Goal: Feedback & Contribution: Leave review/rating

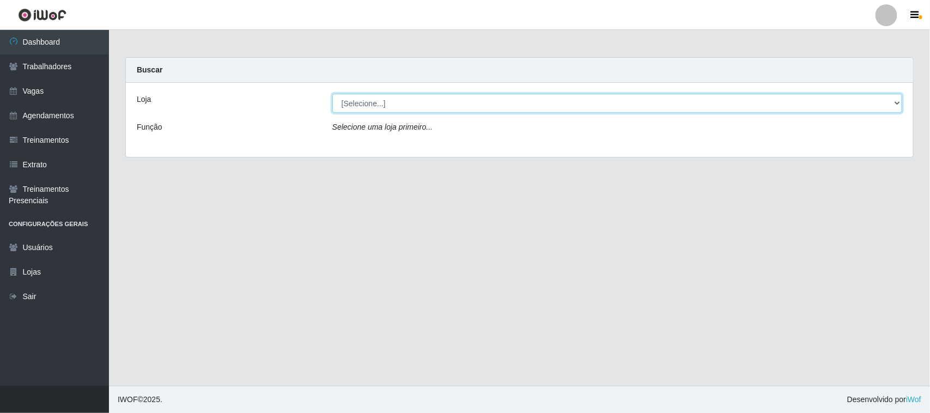
click at [420, 98] on select "[Selecione...] Nordestão - [GEOGRAPHIC_DATA]" at bounding box center [617, 103] width 570 height 19
select select "420"
click at [332, 94] on select "[Selecione...] Nordestão - [GEOGRAPHIC_DATA]" at bounding box center [617, 103] width 570 height 19
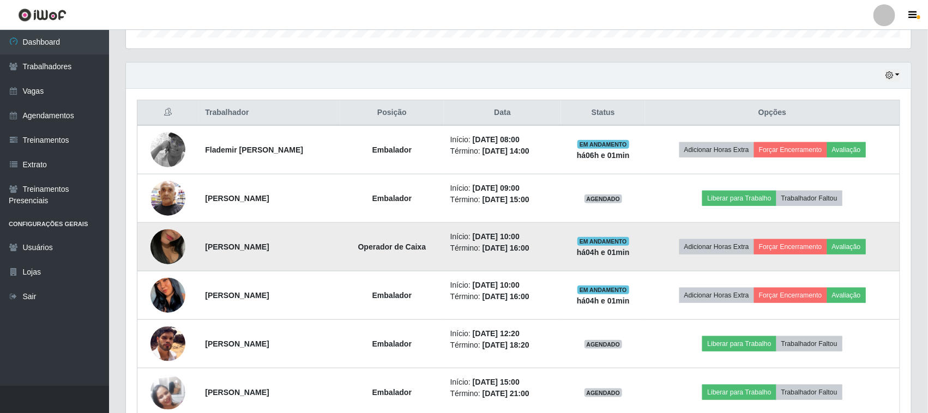
scroll to position [341, 0]
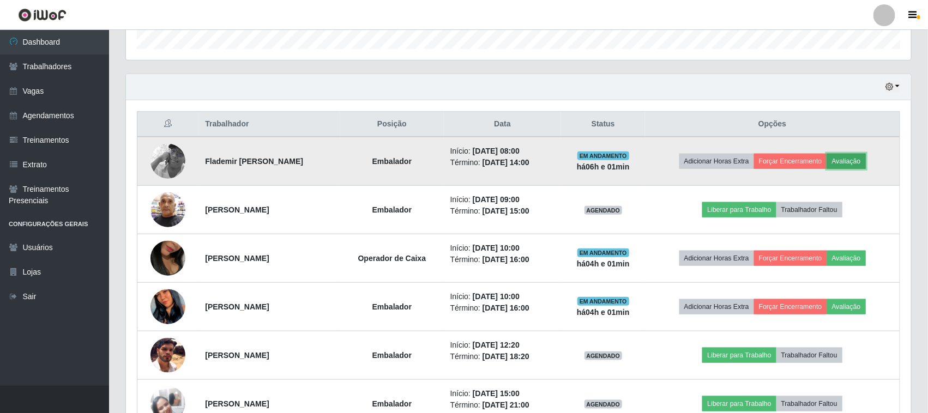
click at [866, 160] on button "Avaliação" at bounding box center [846, 161] width 39 height 15
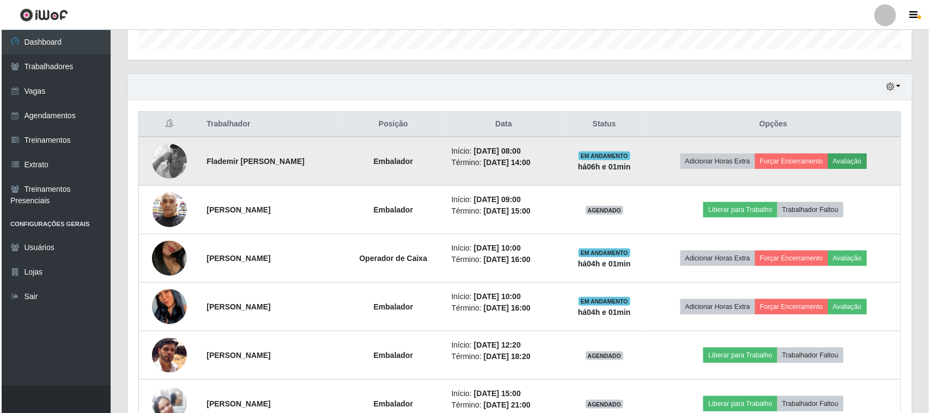
scroll to position [227, 777]
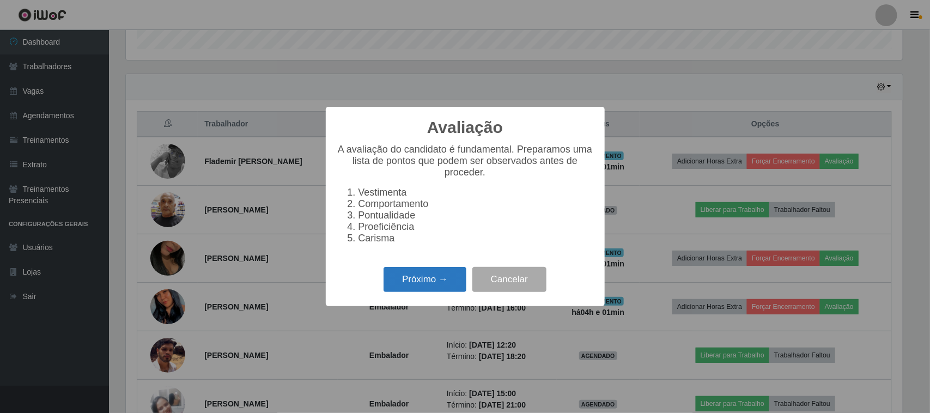
click at [434, 286] on button "Próximo →" at bounding box center [425, 280] width 83 height 26
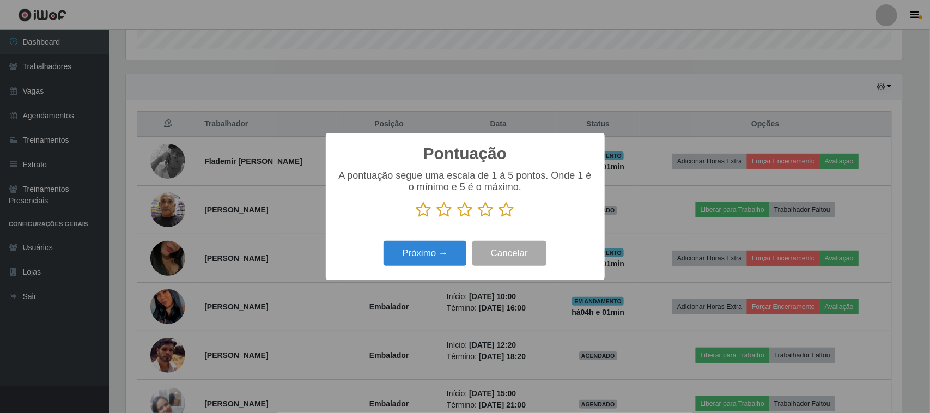
click at [504, 216] on icon at bounding box center [506, 210] width 15 height 16
click at [499, 218] on input "radio" at bounding box center [499, 218] width 0 height 0
click at [425, 253] on button "Próximo →" at bounding box center [425, 254] width 83 height 26
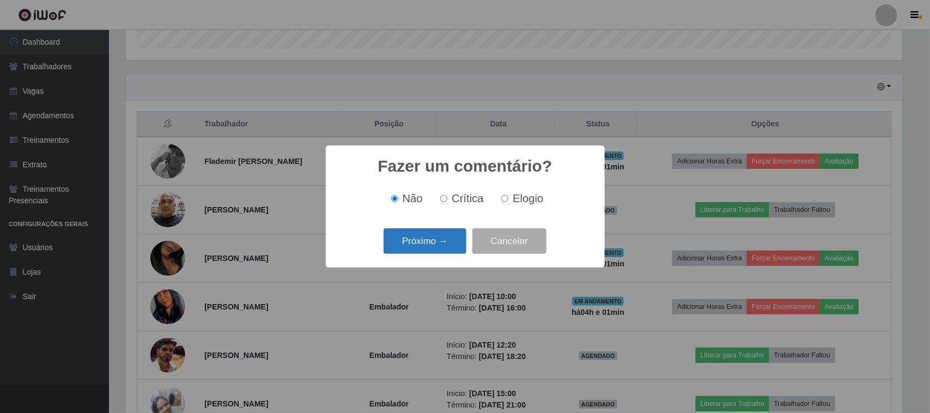
click at [432, 240] on button "Próximo →" at bounding box center [425, 241] width 83 height 26
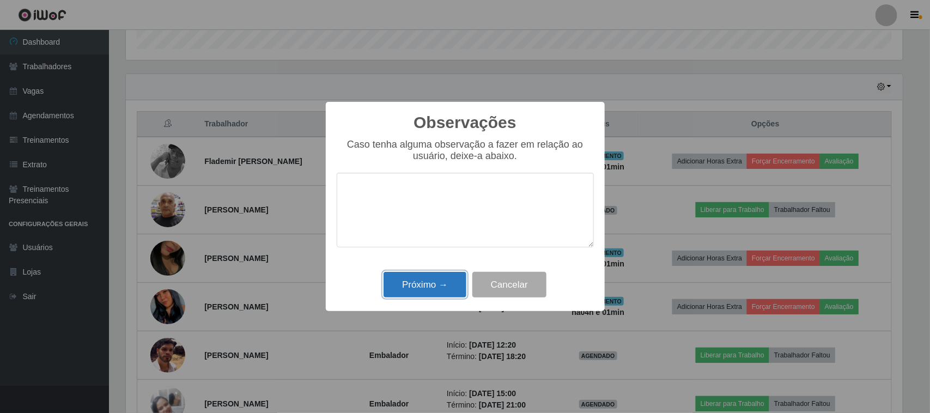
click at [445, 280] on button "Próximo →" at bounding box center [425, 285] width 83 height 26
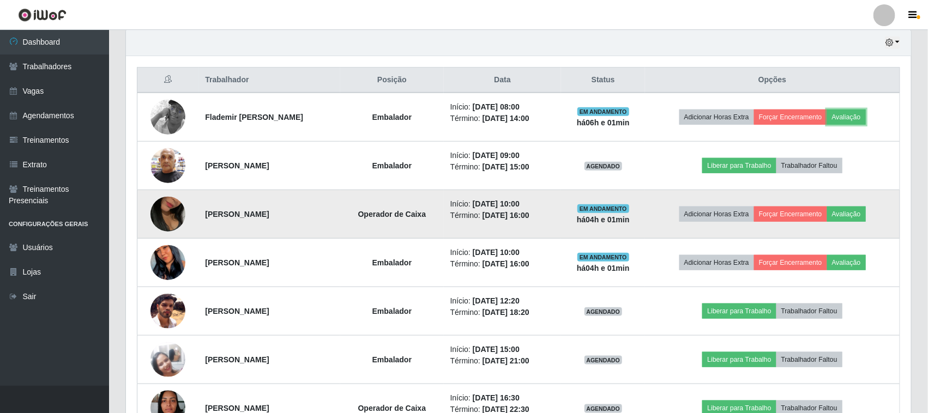
scroll to position [409, 0]
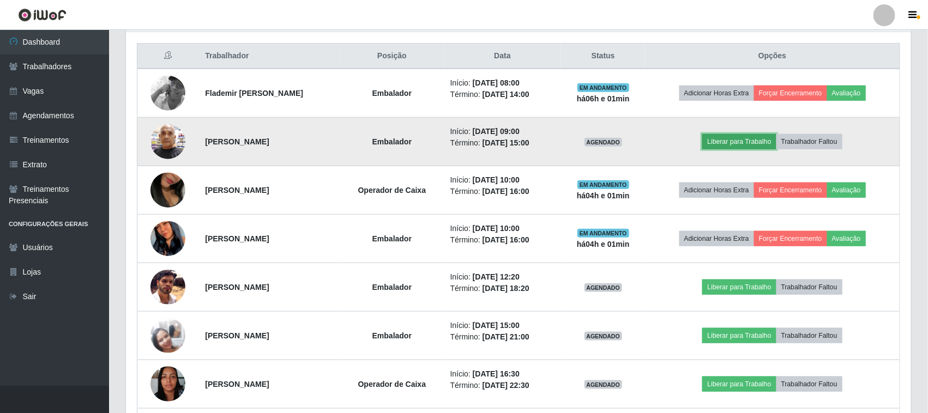
click at [740, 137] on button "Liberar para Trabalho" at bounding box center [739, 141] width 74 height 15
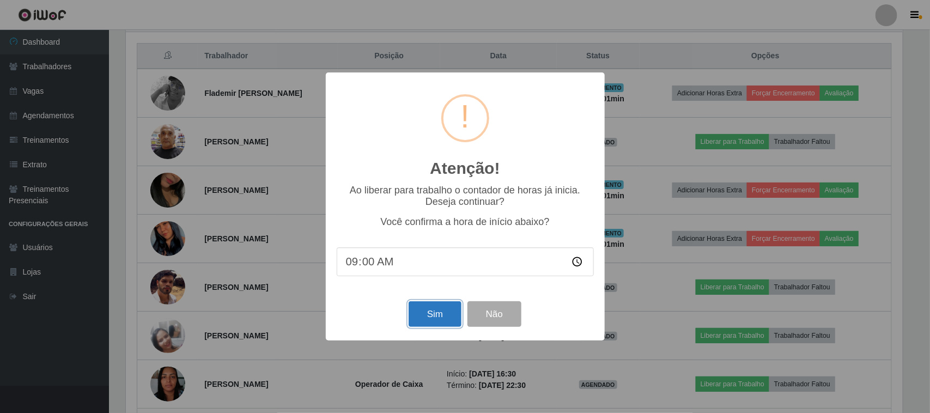
click at [448, 312] on button "Sim" at bounding box center [435, 314] width 53 height 26
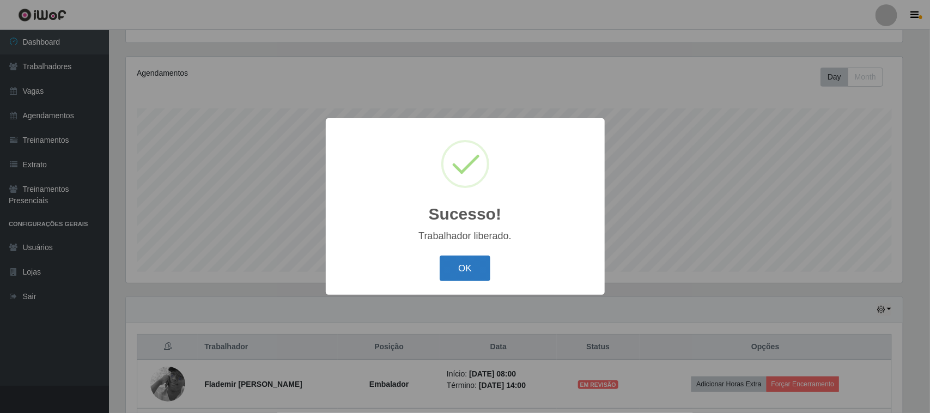
click at [475, 265] on button "OK" at bounding box center [465, 269] width 51 height 26
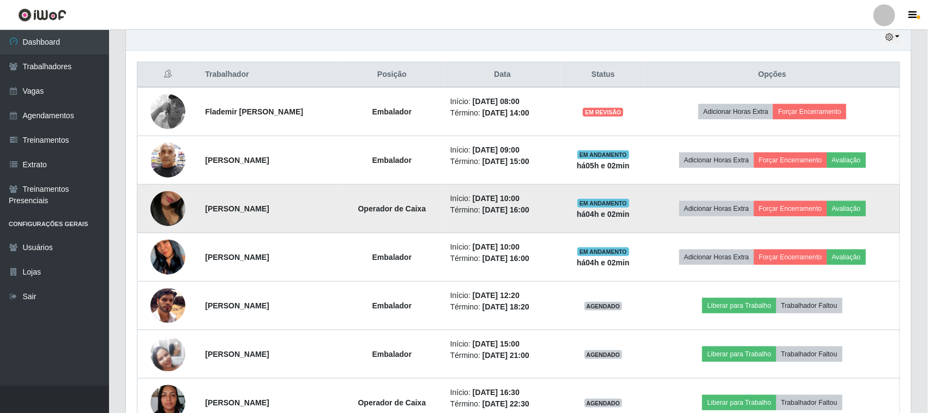
scroll to position [458, 0]
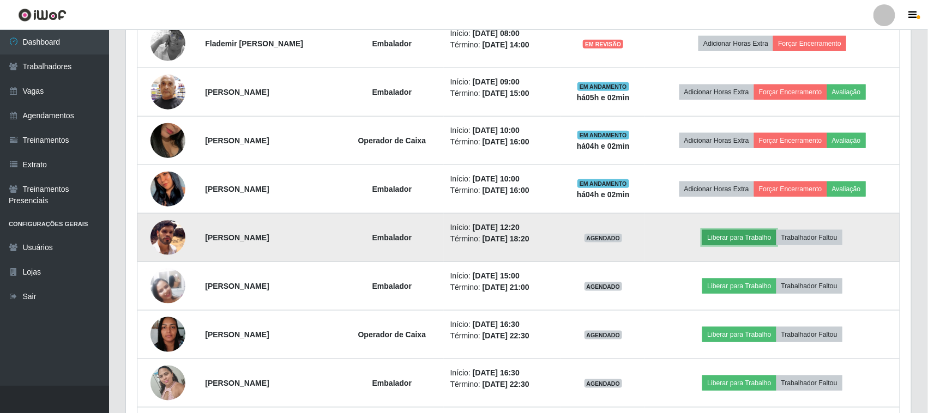
click at [748, 238] on button "Liberar para Trabalho" at bounding box center [739, 237] width 74 height 15
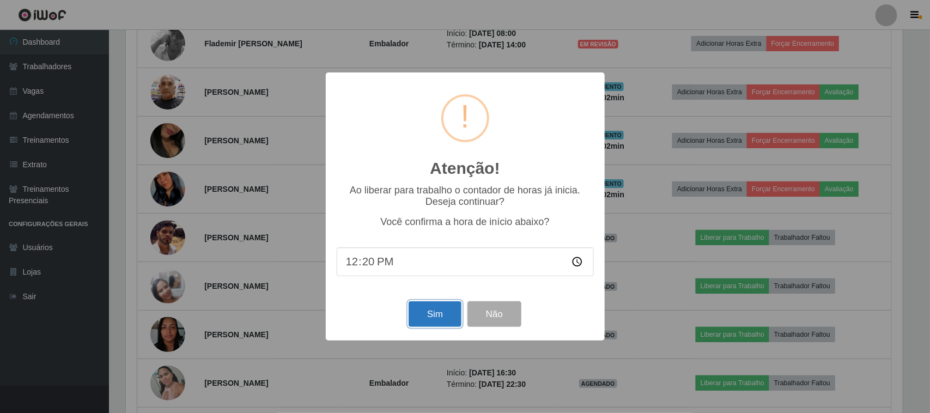
click at [437, 313] on button "Sim" at bounding box center [435, 314] width 53 height 26
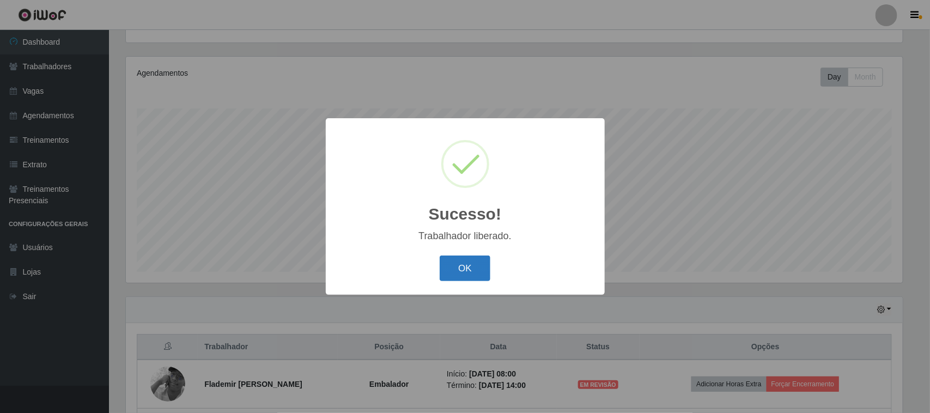
click at [467, 267] on button "OK" at bounding box center [465, 269] width 51 height 26
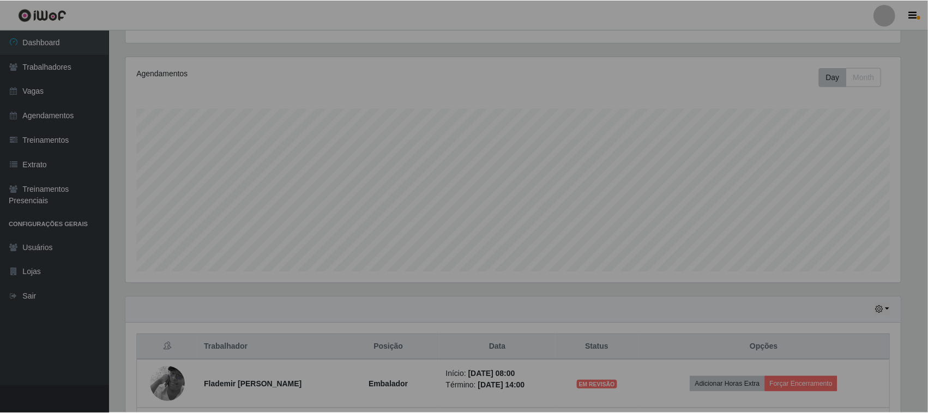
scroll to position [0, 0]
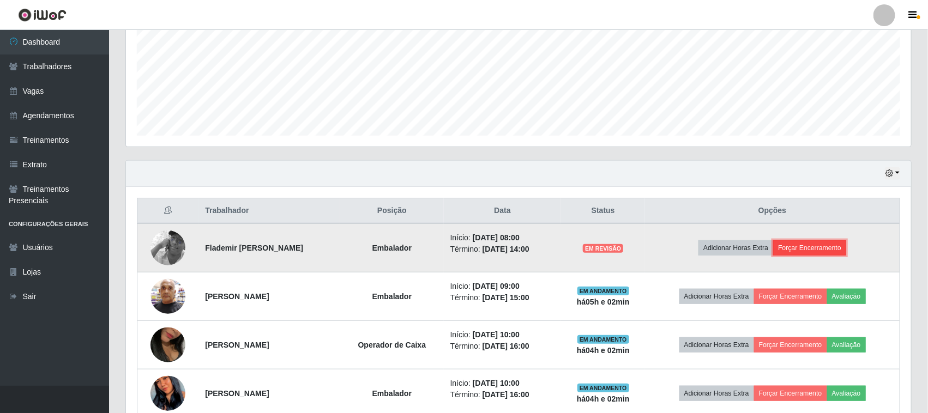
click at [818, 248] on button "Forçar Encerramento" at bounding box center [809, 247] width 73 height 15
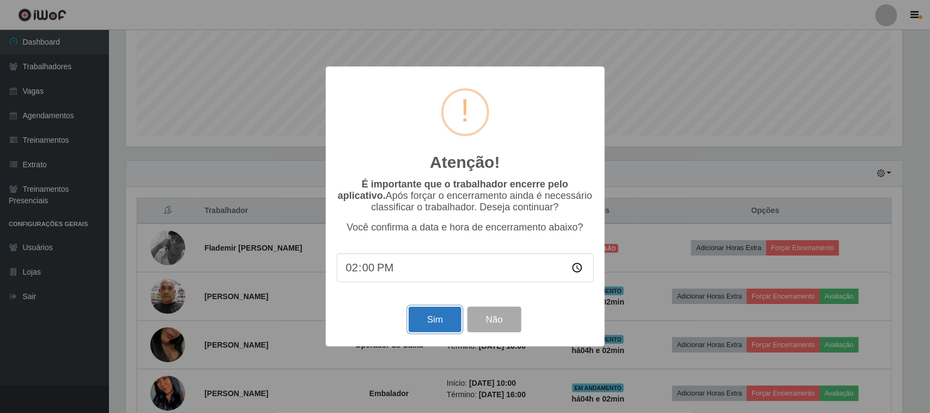
click at [439, 325] on button "Sim" at bounding box center [435, 320] width 53 height 26
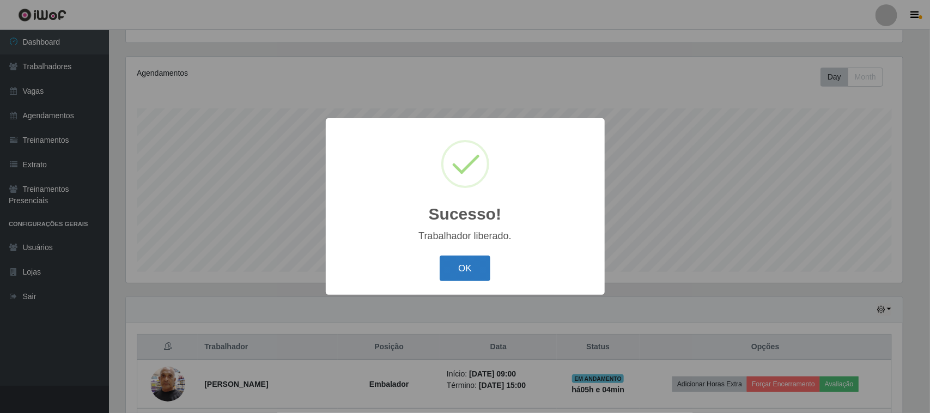
click at [467, 262] on button "OK" at bounding box center [465, 269] width 51 height 26
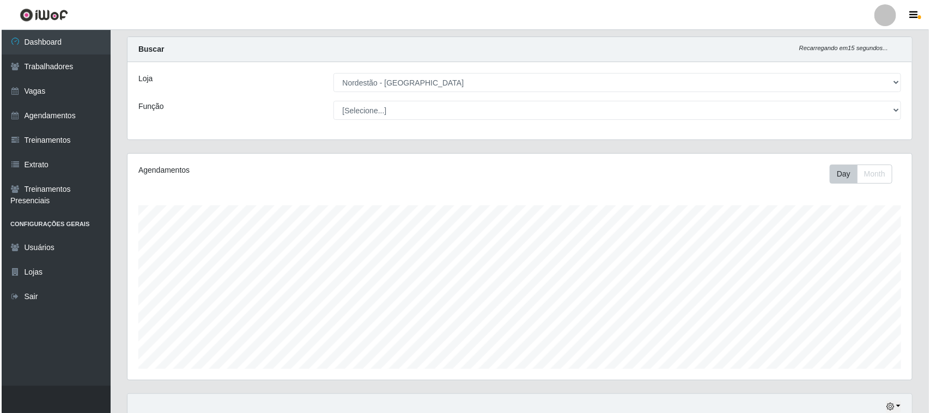
scroll to position [341, 0]
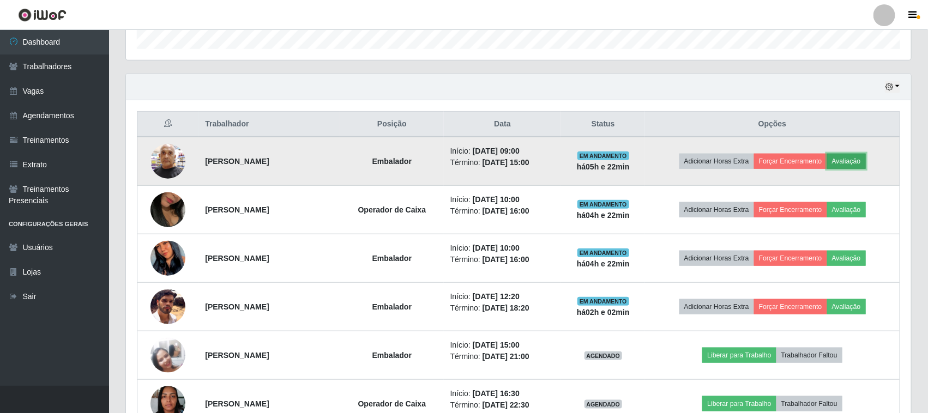
click at [866, 160] on button "Avaliação" at bounding box center [846, 161] width 39 height 15
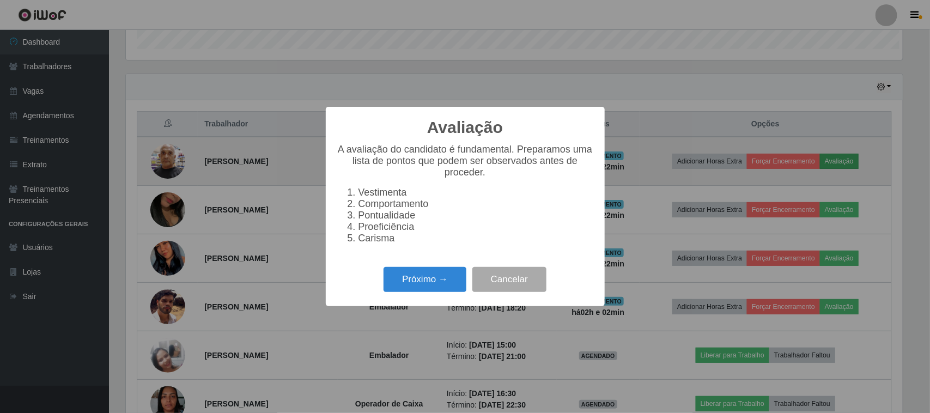
scroll to position [227, 777]
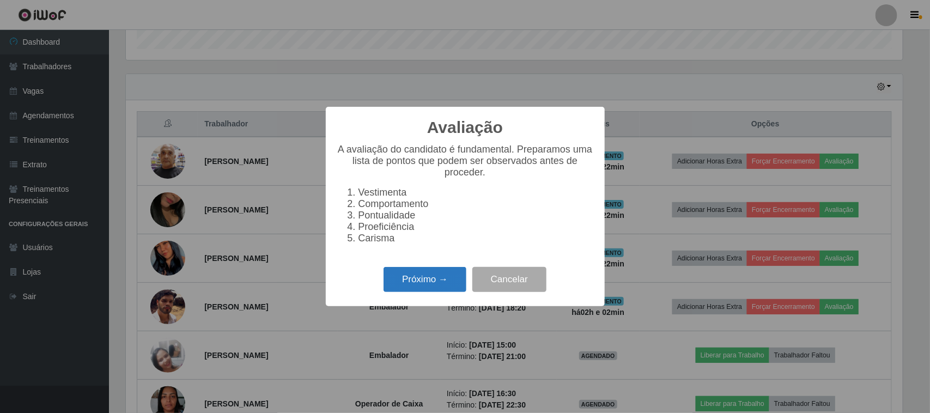
click at [428, 292] on button "Próximo →" at bounding box center [425, 280] width 83 height 26
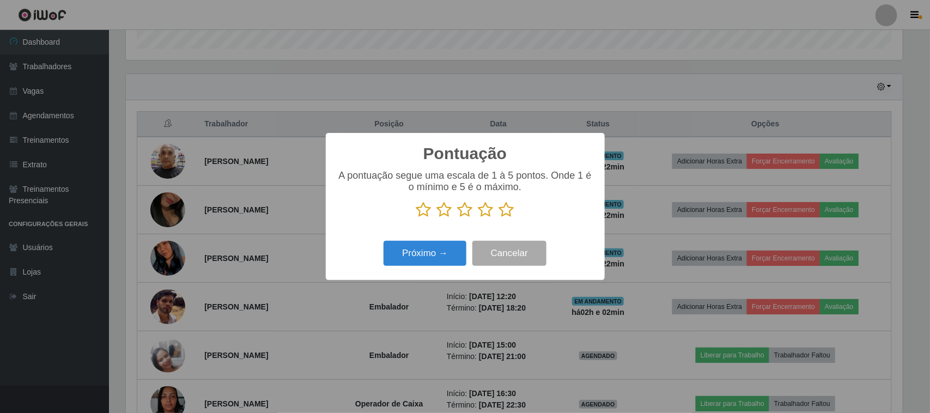
scroll to position [544808, 544256]
click at [510, 211] on icon at bounding box center [506, 210] width 15 height 16
click at [499, 218] on input "radio" at bounding box center [499, 218] width 0 height 0
click at [437, 258] on button "Próximo →" at bounding box center [425, 254] width 83 height 26
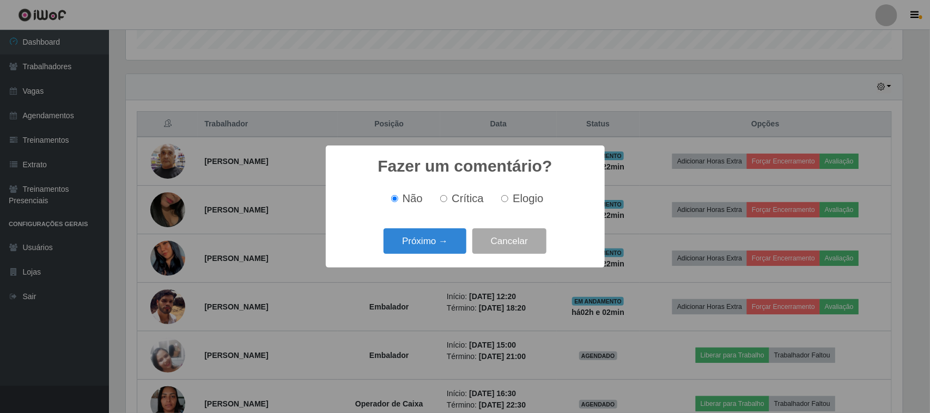
click at [521, 200] on span "Elogio" at bounding box center [528, 198] width 31 height 12
click at [509, 200] on input "Elogio" at bounding box center [504, 198] width 7 height 7
radio input "true"
click at [443, 235] on button "Próximo →" at bounding box center [425, 241] width 83 height 26
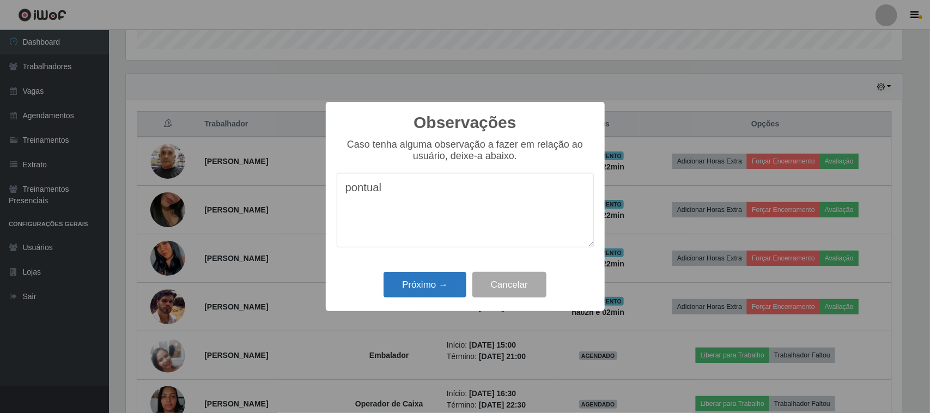
type textarea "pontual"
click at [441, 280] on button "Próximo →" at bounding box center [425, 285] width 83 height 26
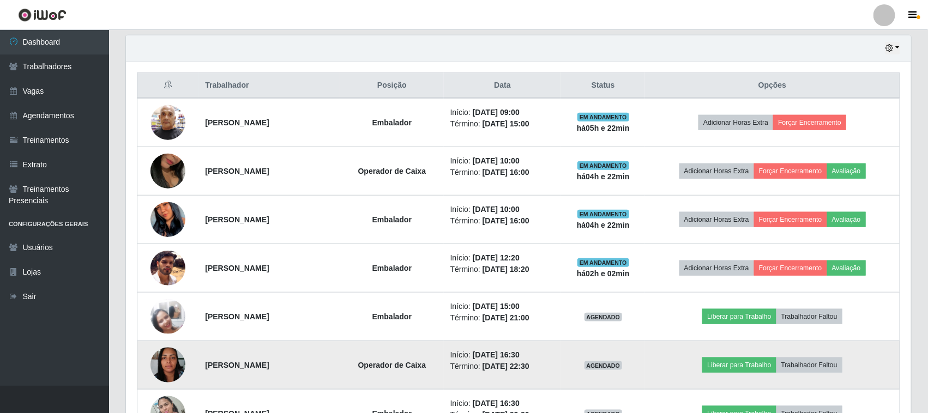
scroll to position [312, 0]
